Goal: Find specific page/section: Find specific page/section

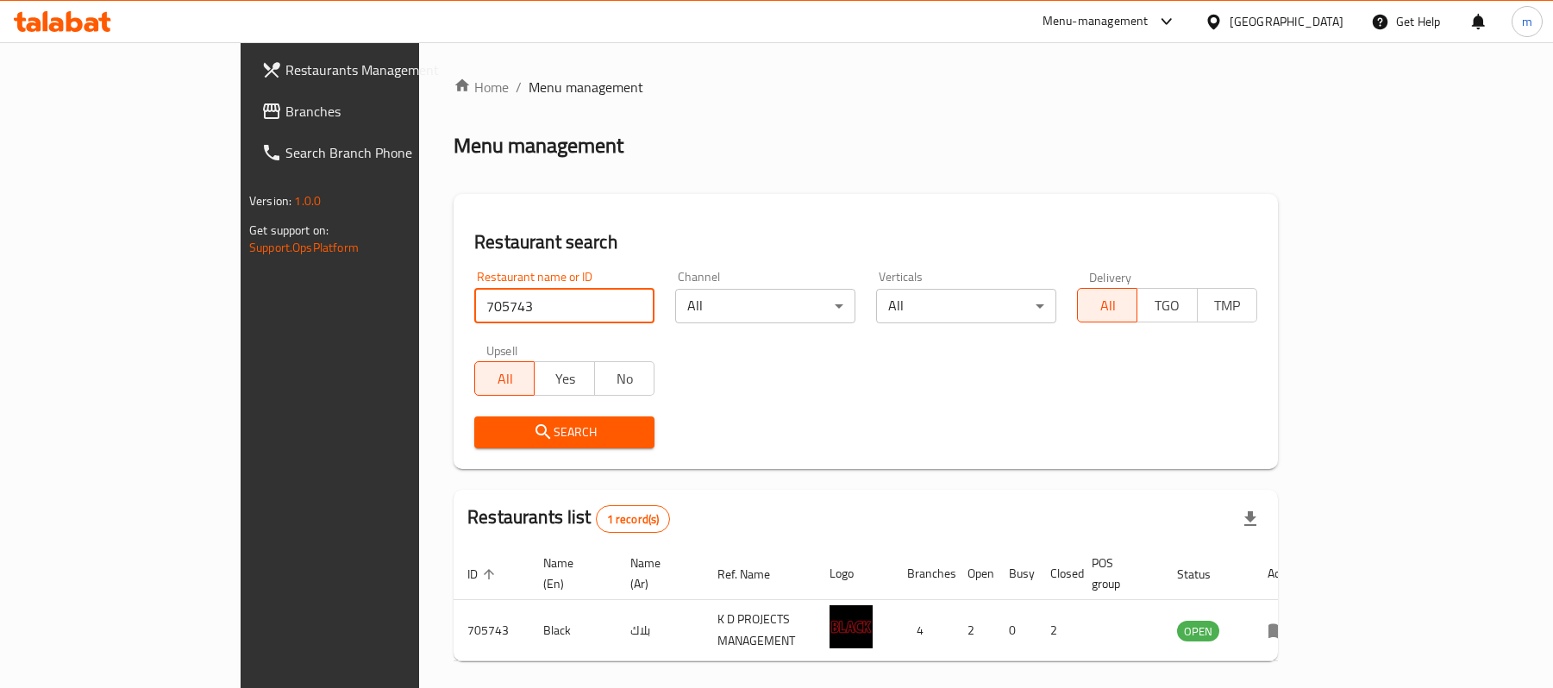
scroll to position [48, 0]
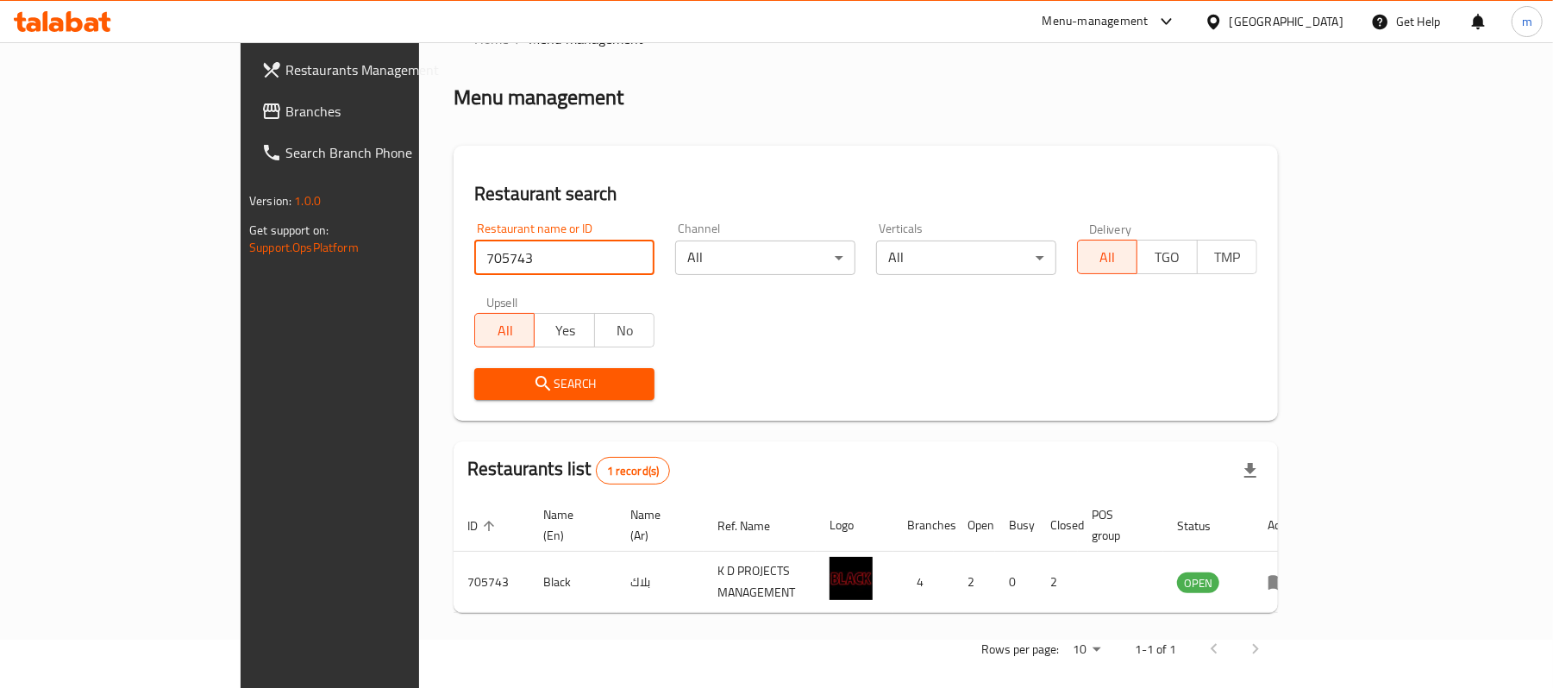
click at [285, 105] on span "Branches" at bounding box center [385, 111] width 201 height 21
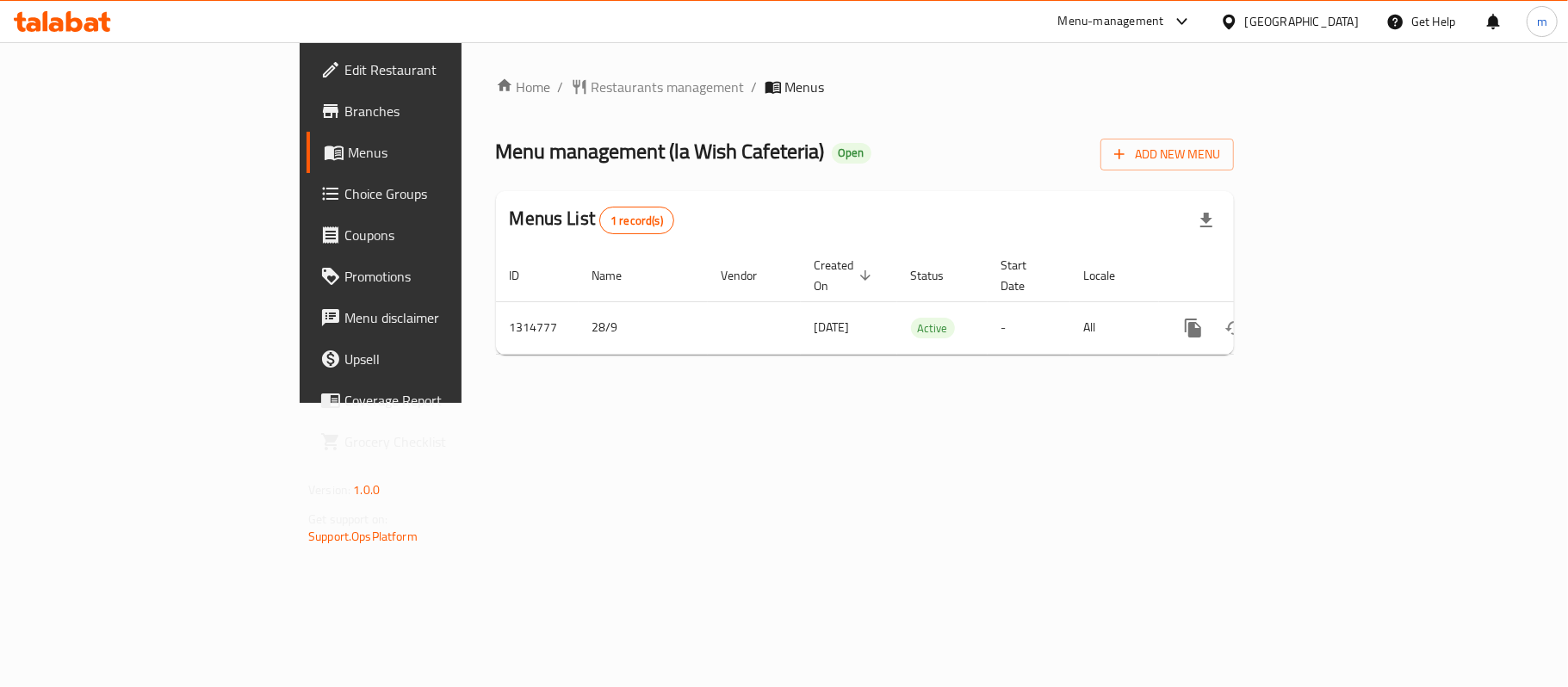
click at [830, 35] on div "Menu-management [GEOGRAPHIC_DATA] Get Help m" at bounding box center [784, 21] width 1568 height 41
click at [792, 49] on div "Home / Restaurants management / Menus Menu management ( la Wish Cafeteria ) Ope…" at bounding box center [865, 222] width 807 height 360
click at [591, 93] on span "Restaurants management" at bounding box center [667, 87] width 153 height 21
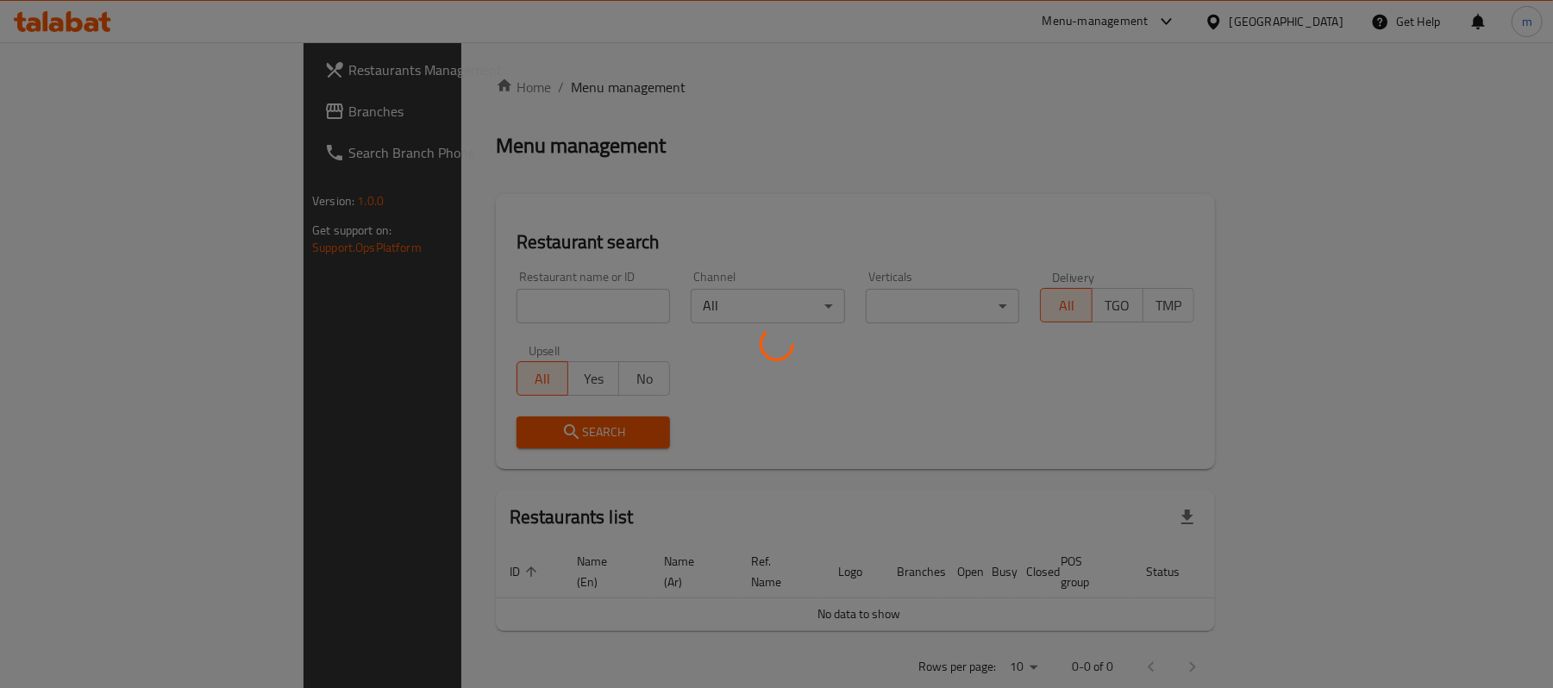
click at [428, 294] on div at bounding box center [776, 344] width 1553 height 688
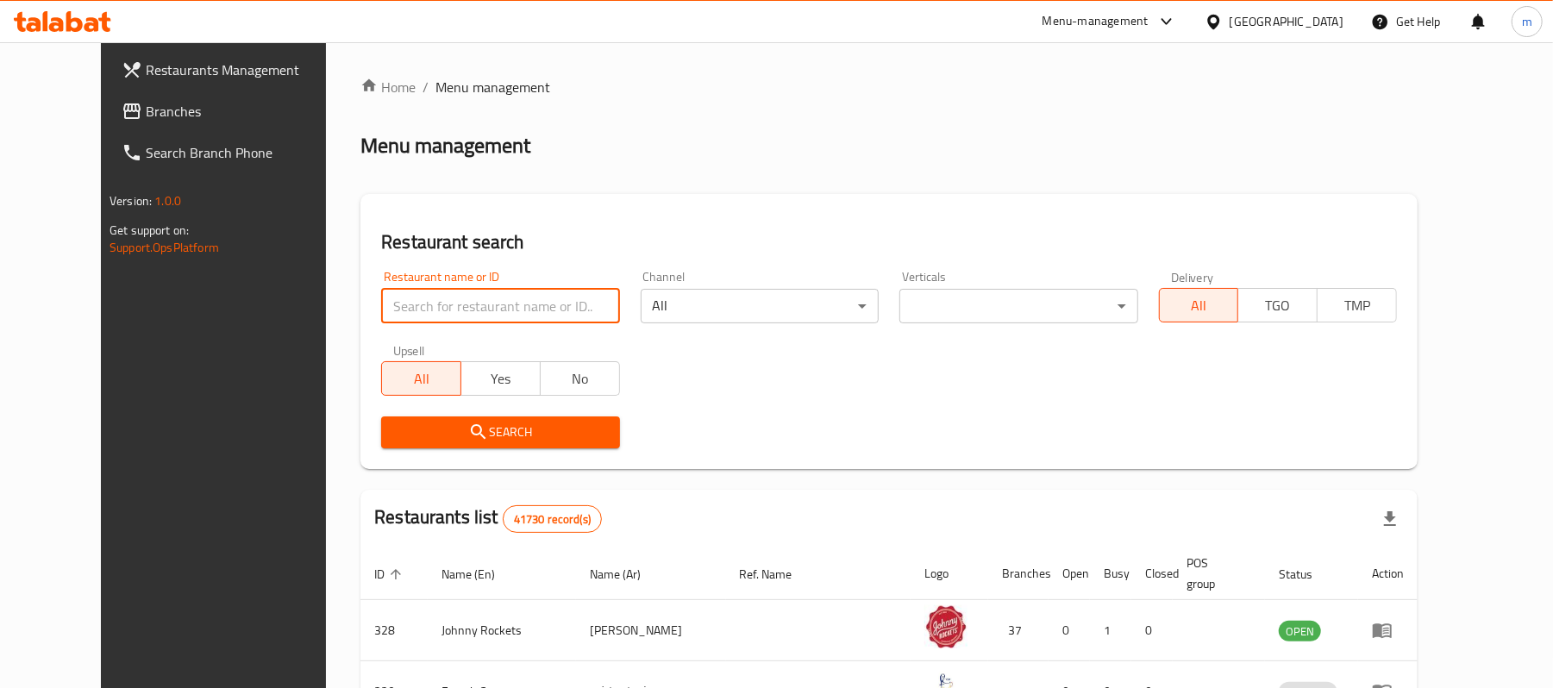
click at [428, 310] on input "search" at bounding box center [500, 306] width 238 height 34
paste input "706892"
type input "706892"
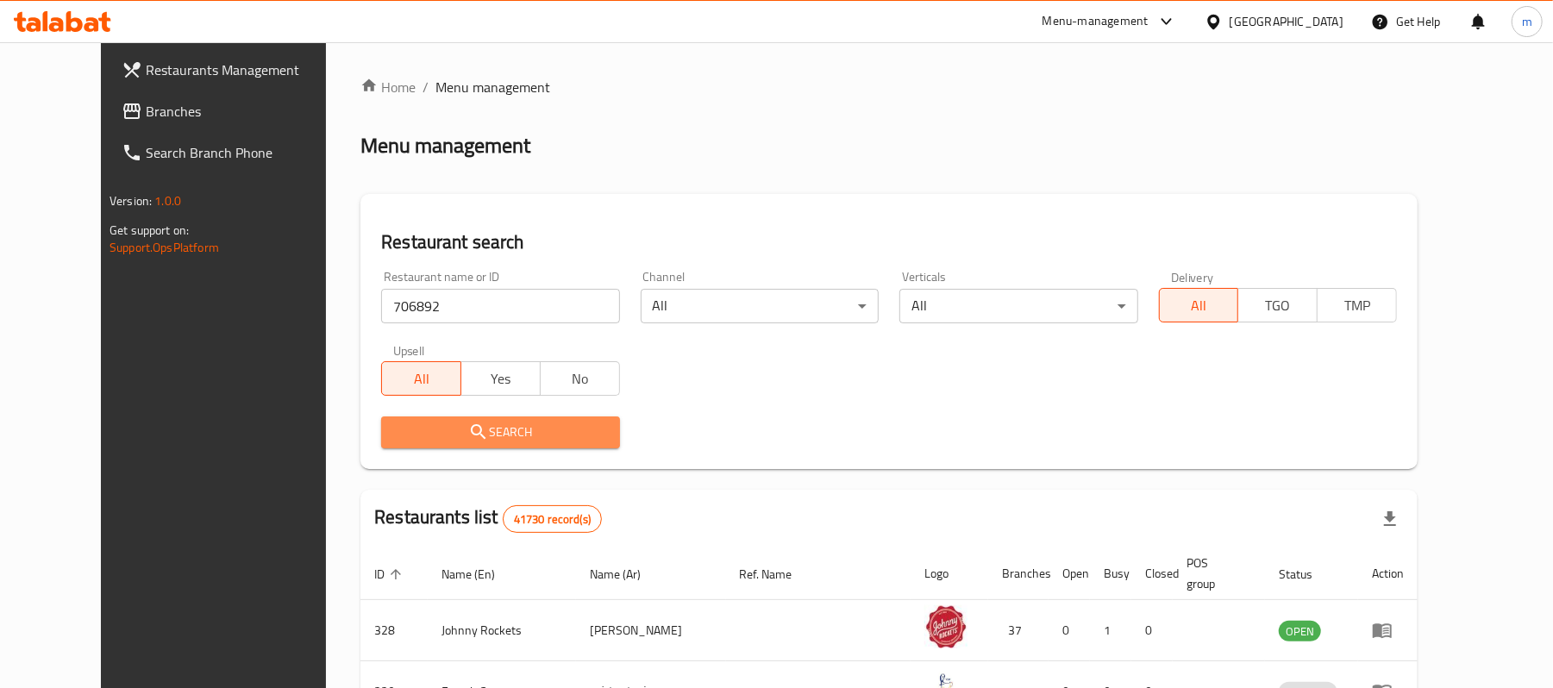
click at [468, 432] on icon "submit" at bounding box center [478, 432] width 21 height 21
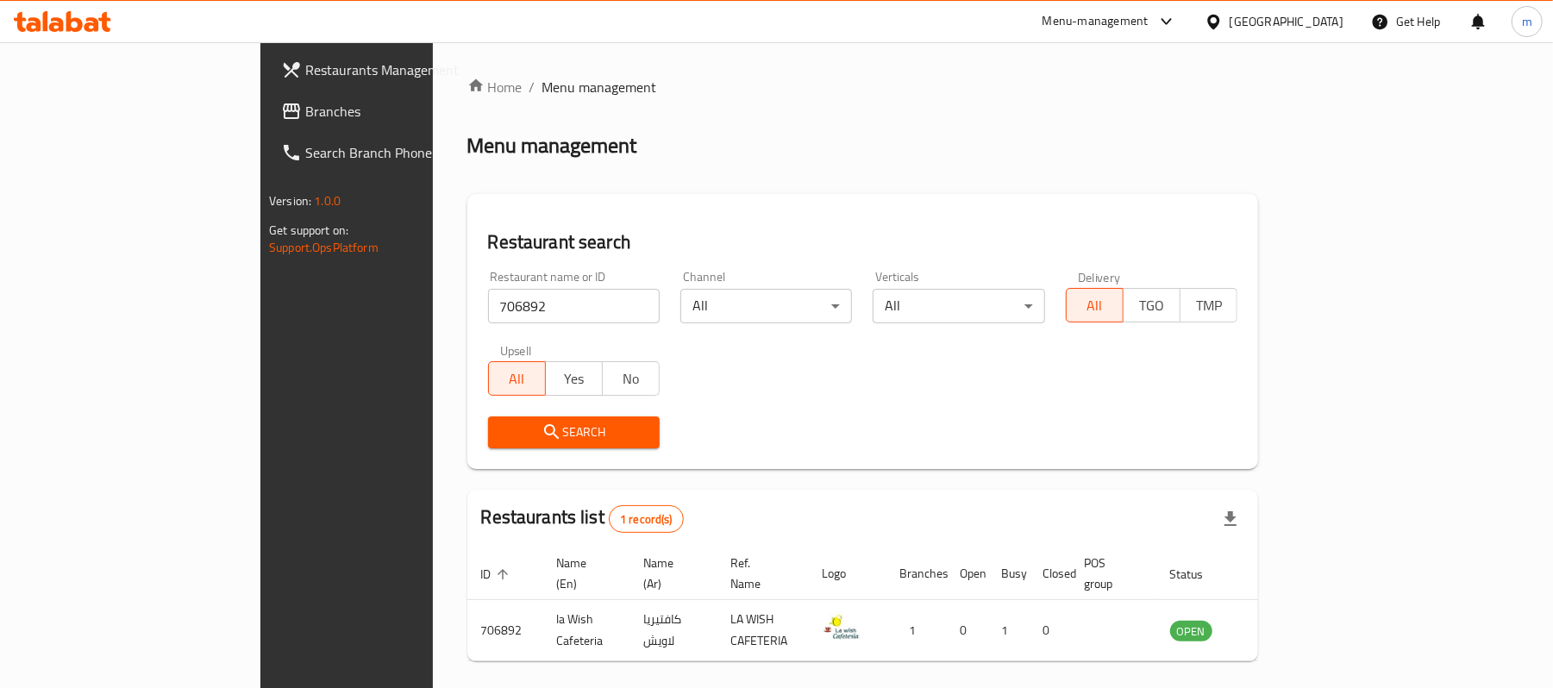
click at [1115, 433] on div "Search" at bounding box center [863, 432] width 770 height 53
